Goal: Find specific page/section: Find specific page/section

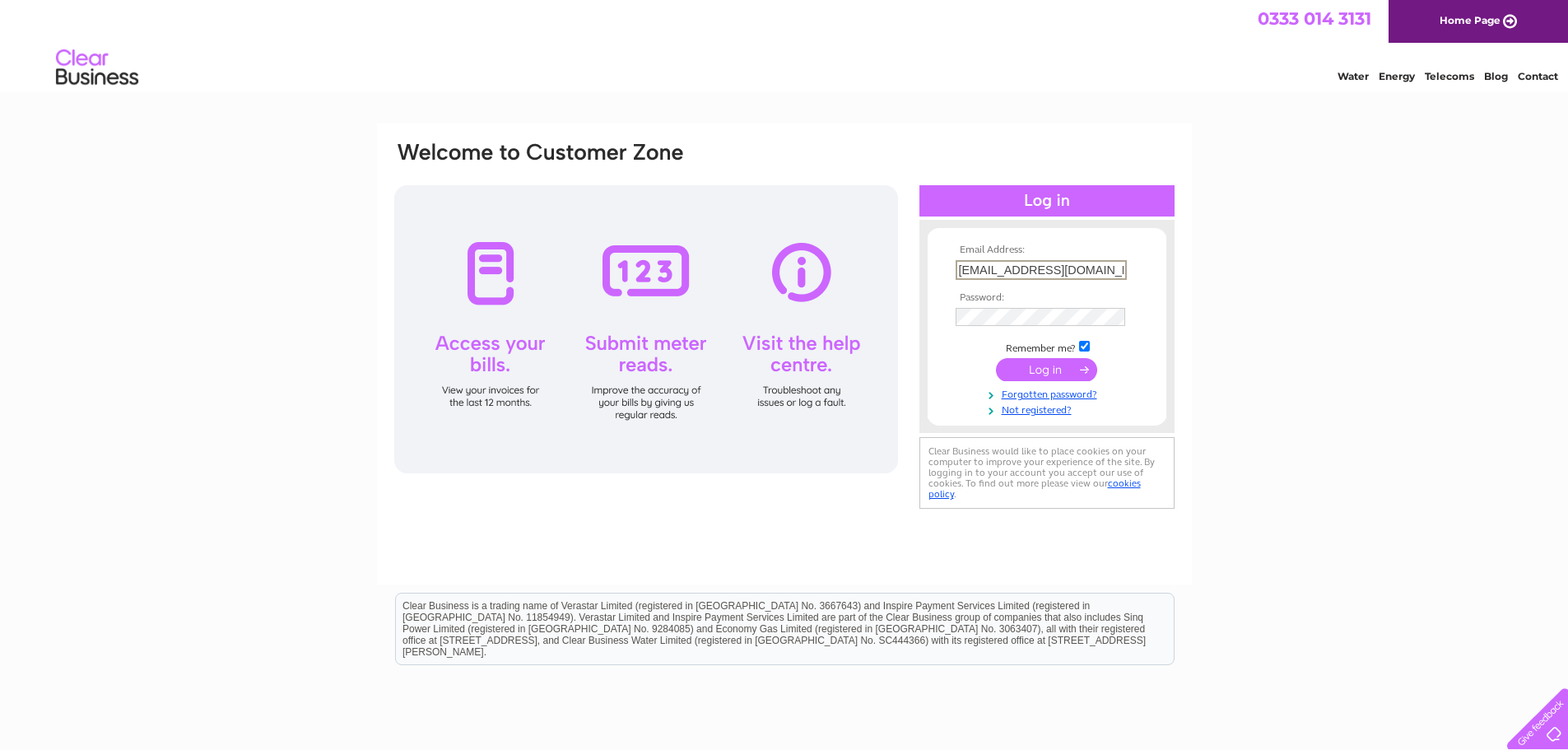
type input "accounts@richstone.co.uk"
click at [1043, 373] on input "submit" at bounding box center [1046, 369] width 101 height 23
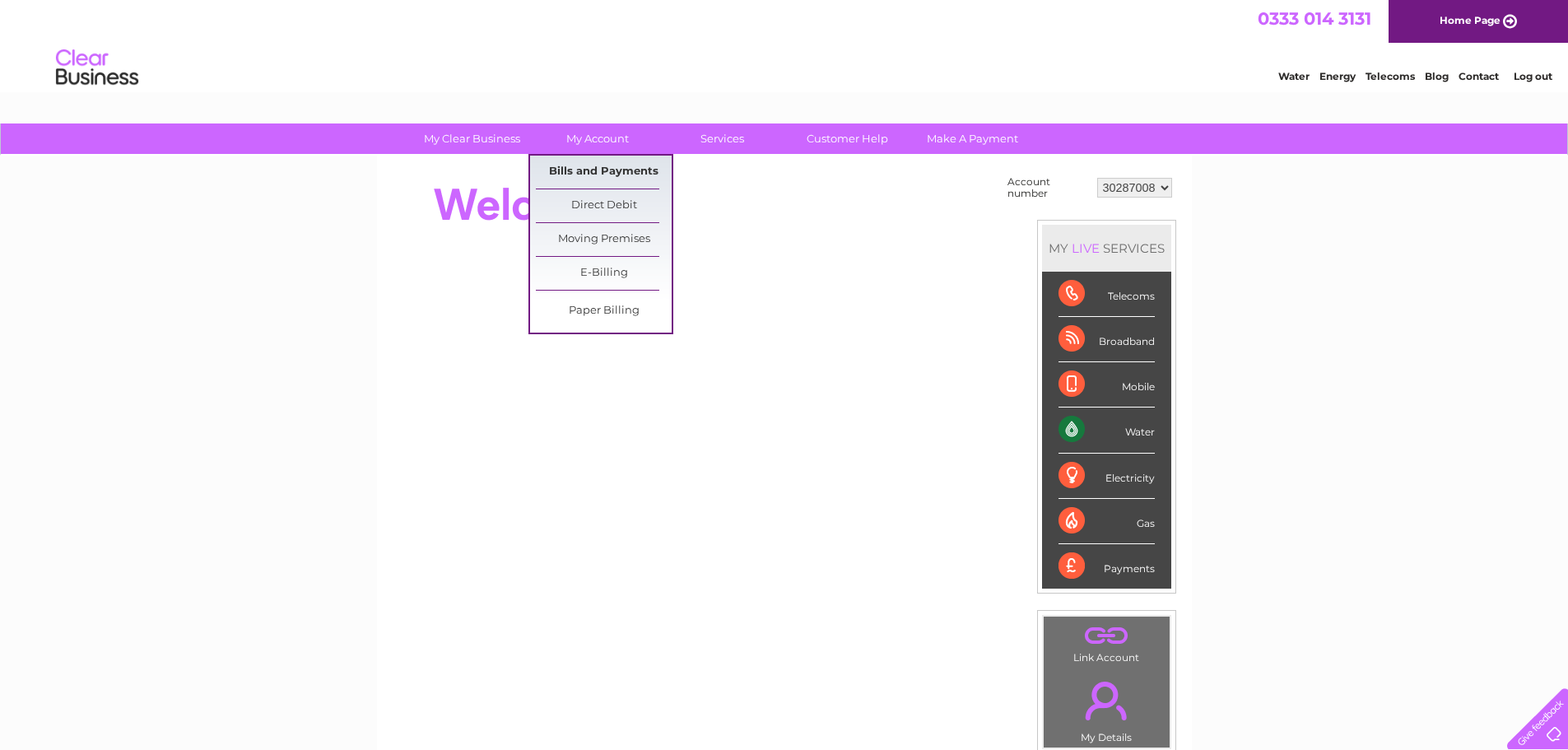
click at [594, 164] on link "Bills and Payments" at bounding box center [603, 172] width 136 height 33
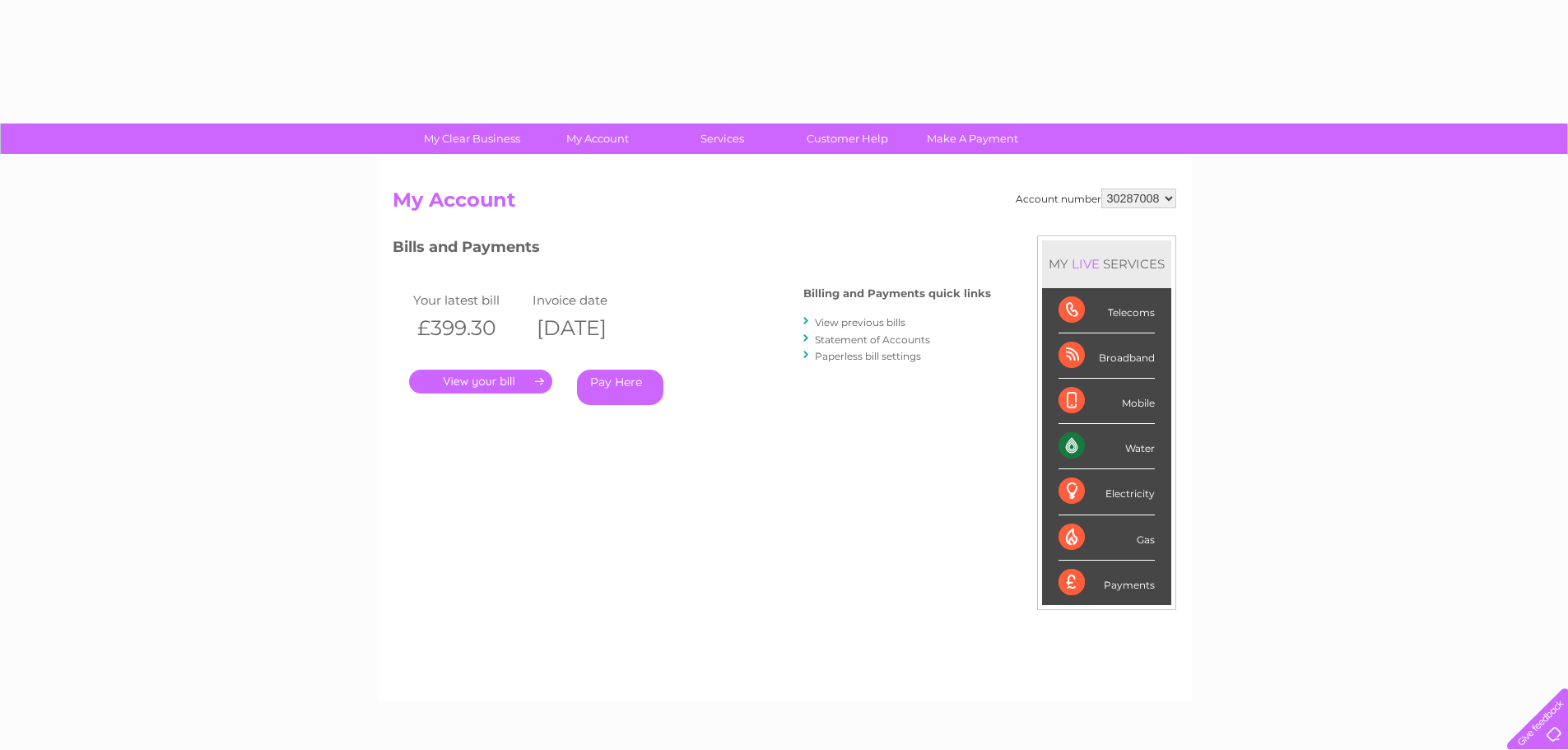
click at [486, 384] on link "." at bounding box center [480, 381] width 143 height 24
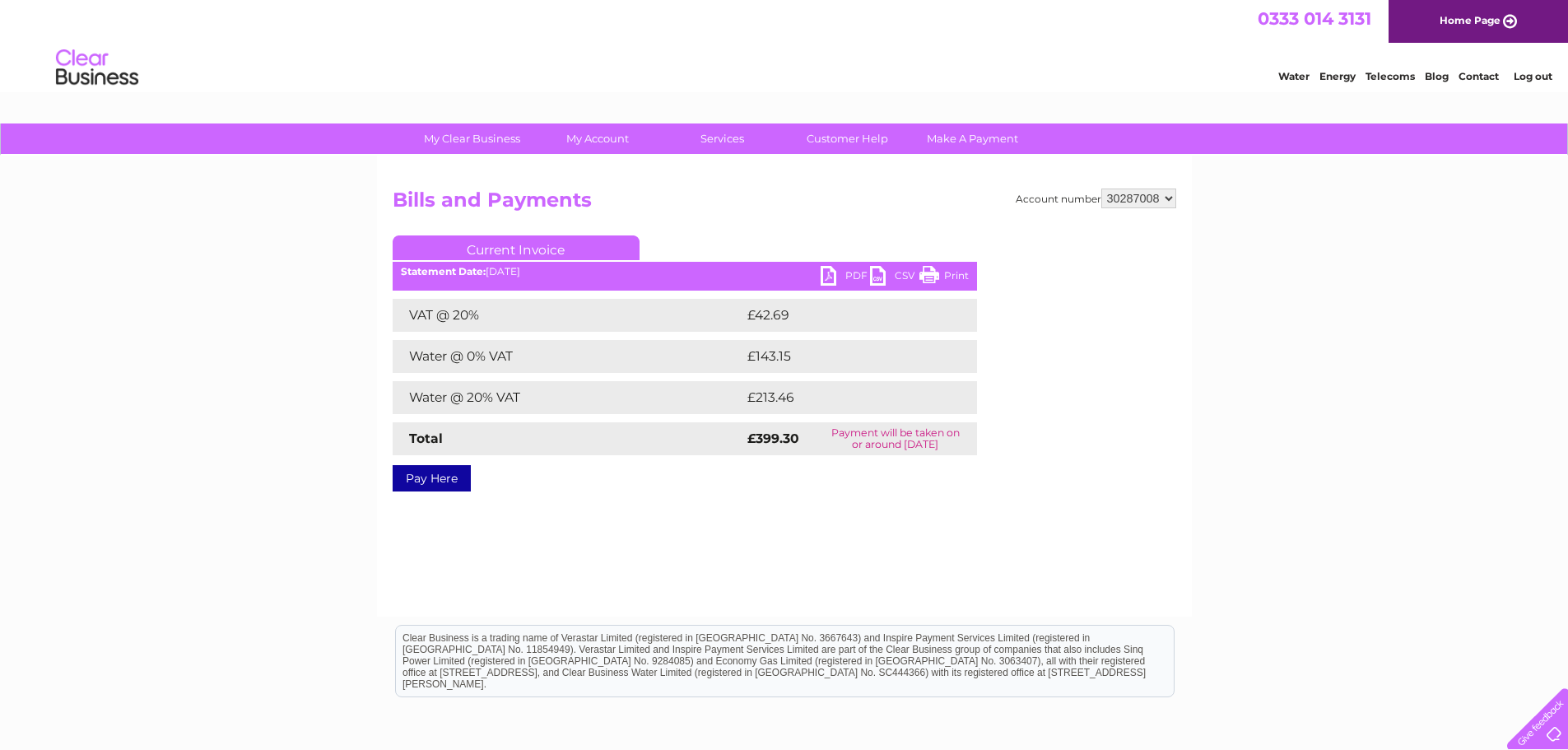
click at [833, 272] on link "PDF" at bounding box center [845, 277] width 49 height 24
